Goal: Task Accomplishment & Management: Manage account settings

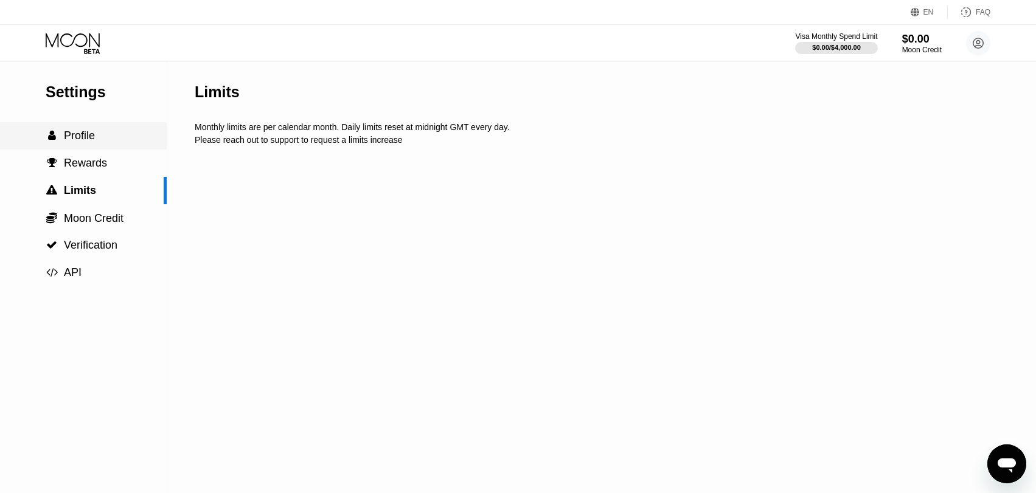
click at [88, 142] on span "Profile" at bounding box center [79, 136] width 31 height 12
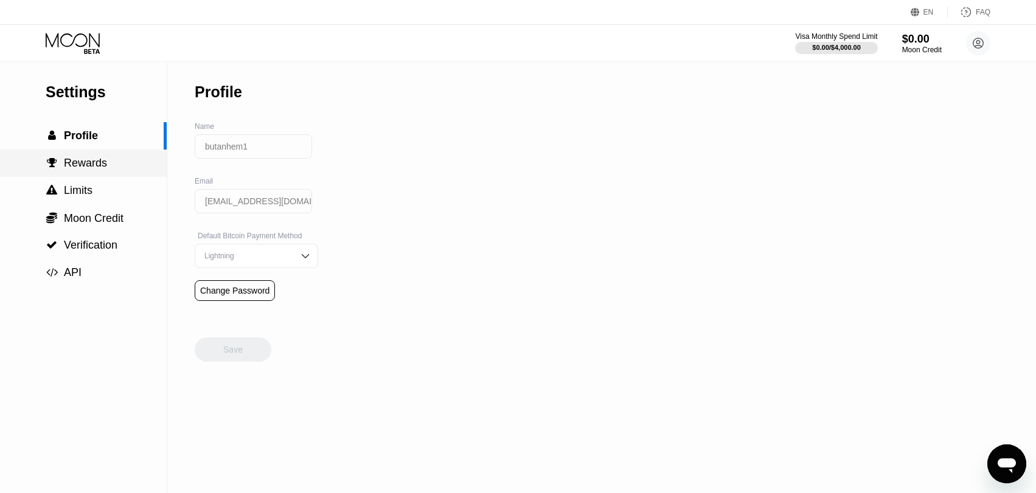
click at [89, 165] on span "Rewards" at bounding box center [85, 163] width 43 height 12
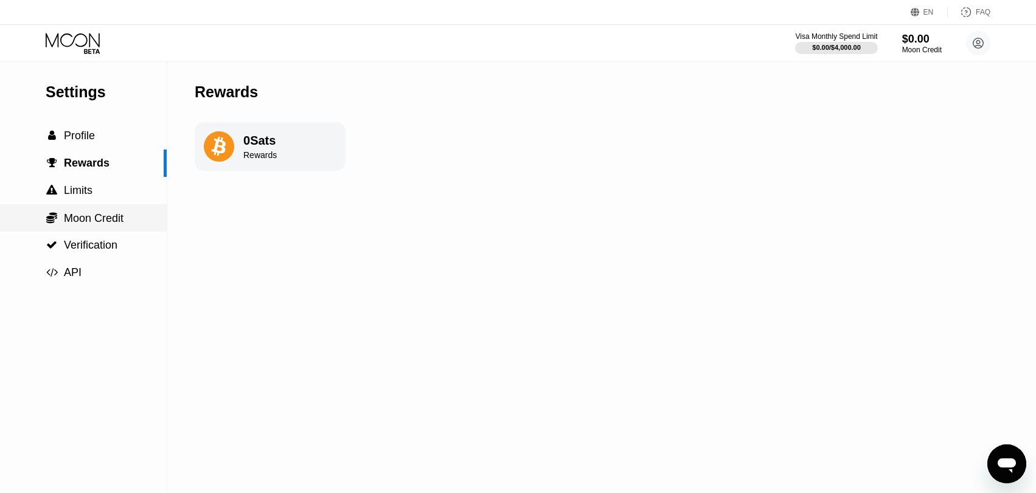
click at [117, 219] on span "Moon Credit" at bounding box center [94, 218] width 60 height 12
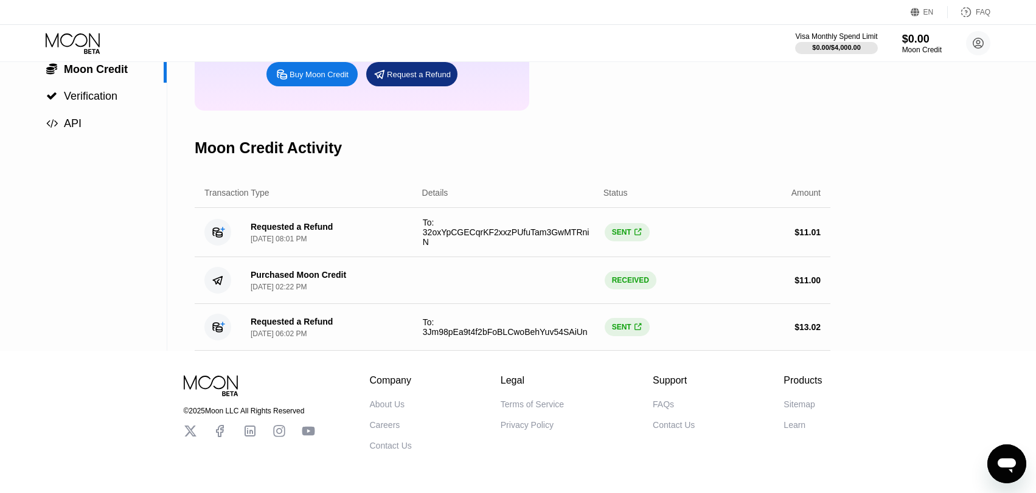
scroll to position [122, 0]
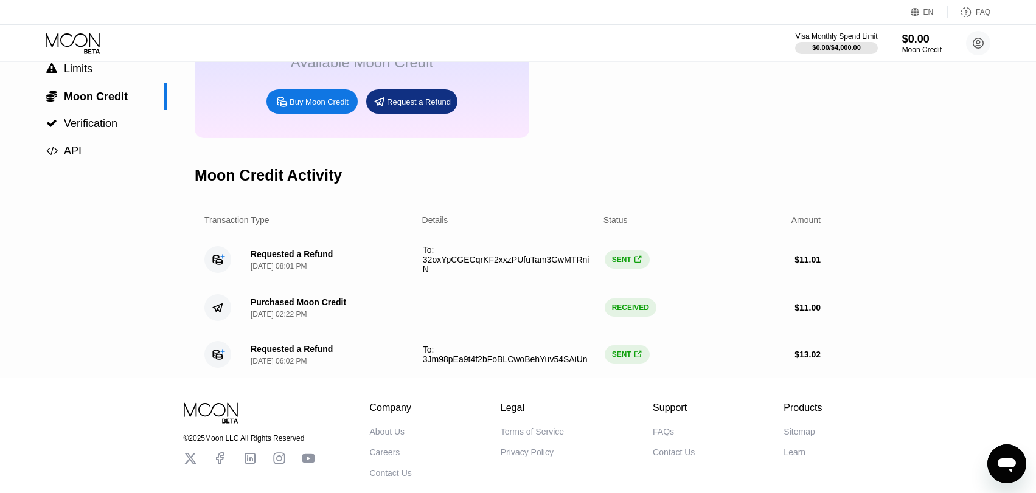
click at [474, 274] on span "To: 32oxYpCGECqrKF2xxzPUfuTam3GwMTRniN" at bounding box center [506, 259] width 167 height 29
click at [524, 273] on span "To: 32oxYpCGECqrKF2xxzPUfuTam3GwMTRniN" at bounding box center [506, 259] width 167 height 29
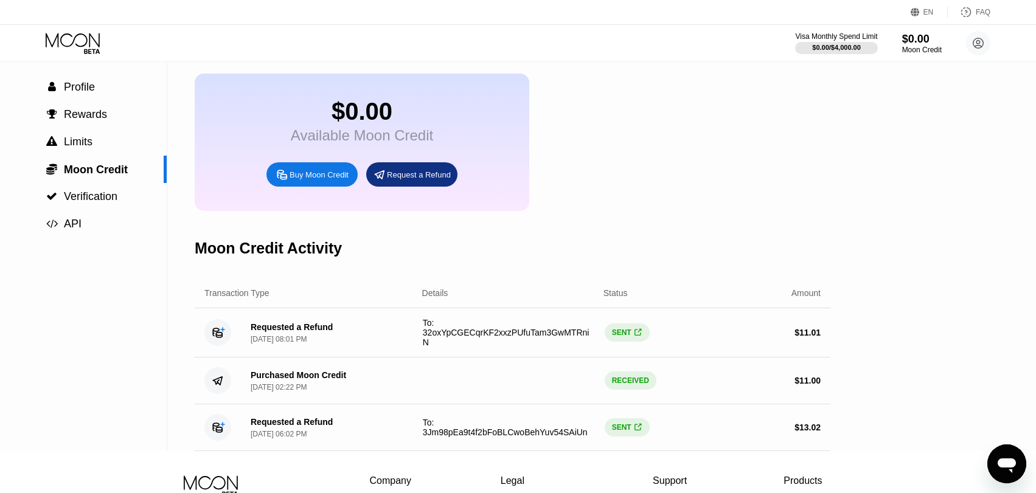
scroll to position [0, 0]
